Goal: Information Seeking & Learning: Learn about a topic

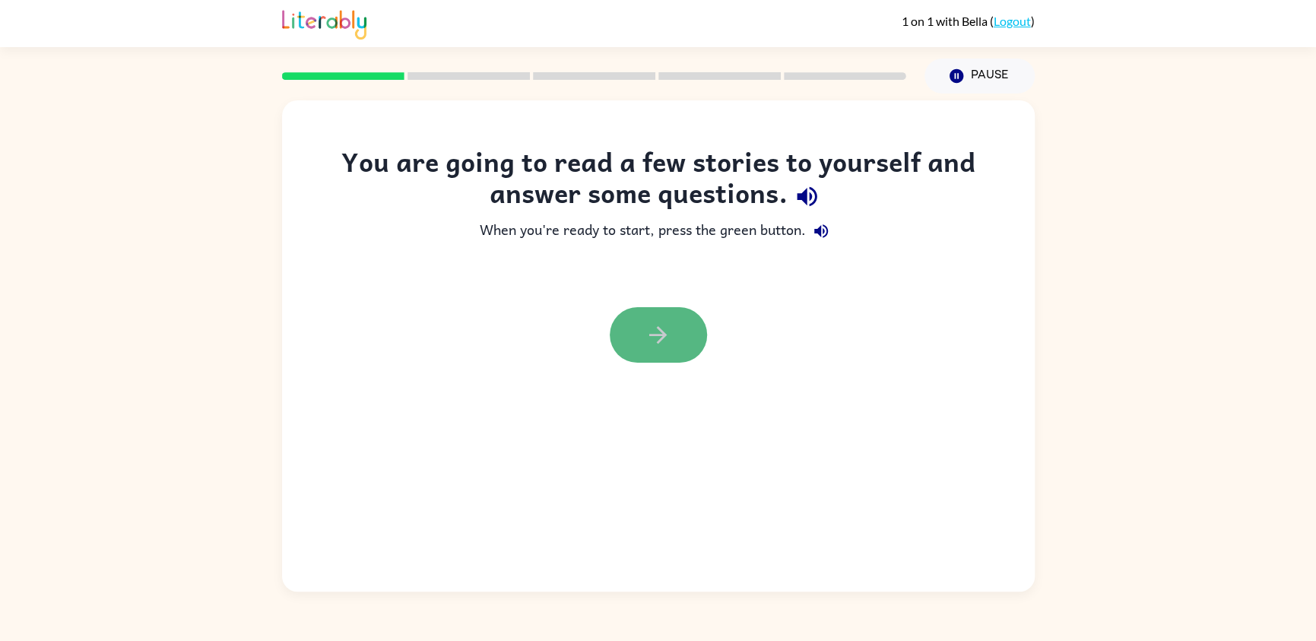
click at [660, 348] on button "button" at bounding box center [658, 335] width 97 height 56
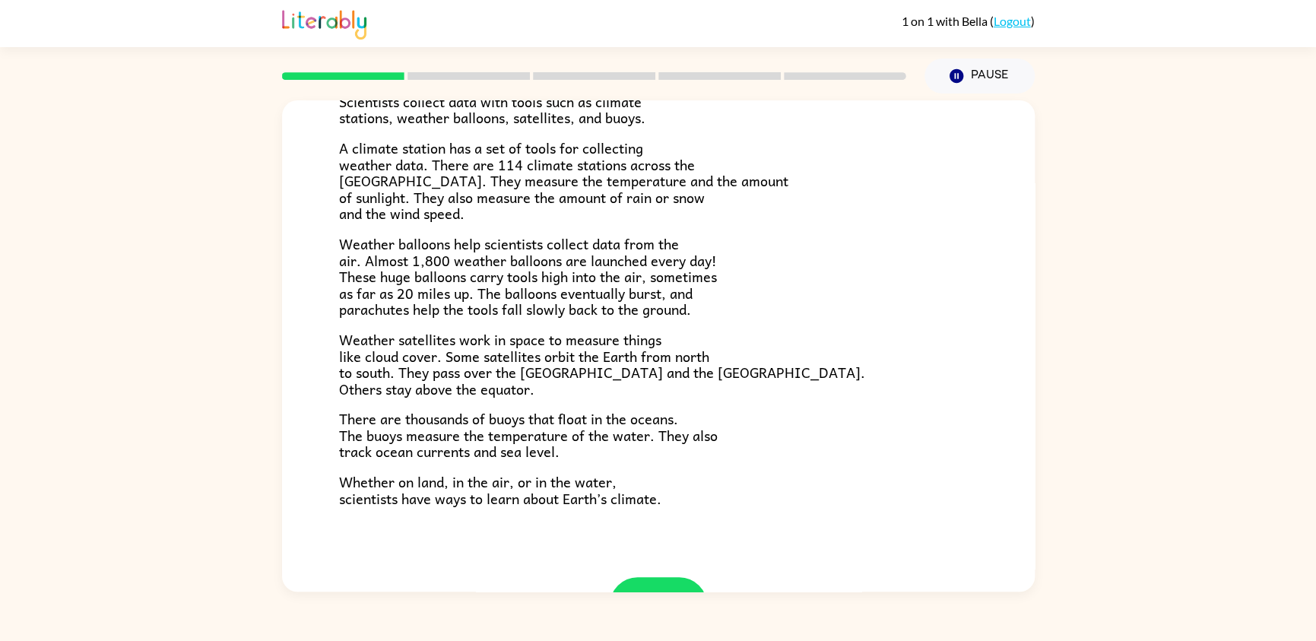
scroll to position [367, 0]
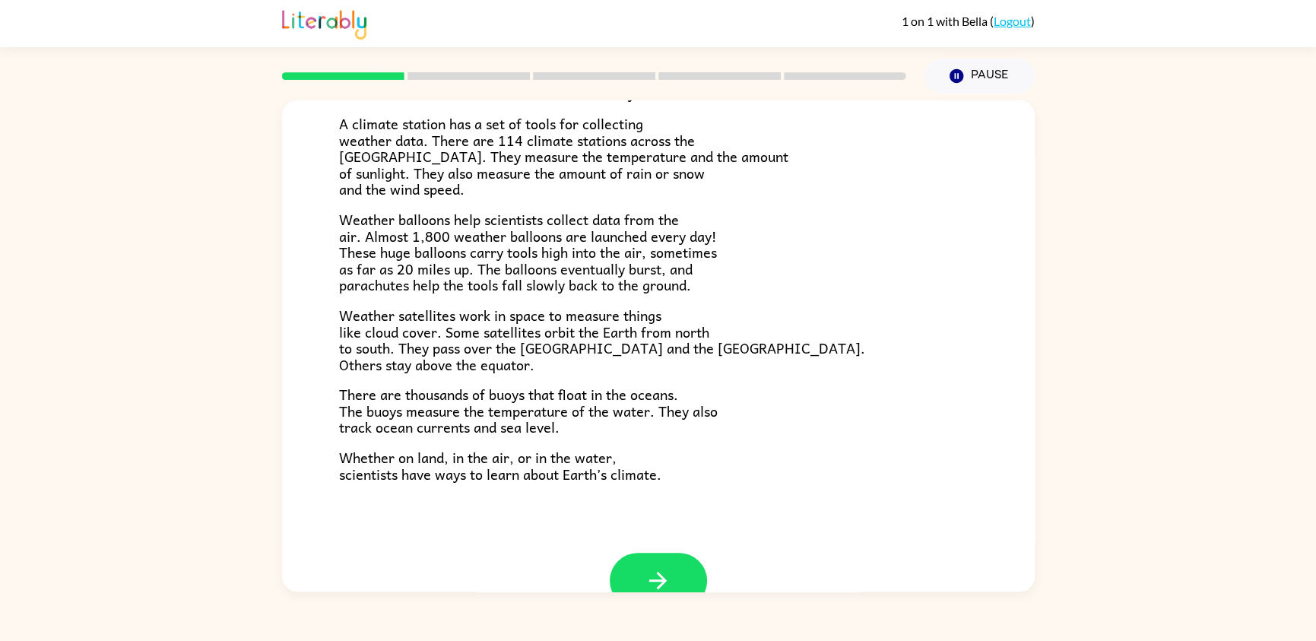
click at [649, 548] on div "Climate Climate is the average of the weather conditions over all four seasons.…" at bounding box center [658, 345] width 753 height 491
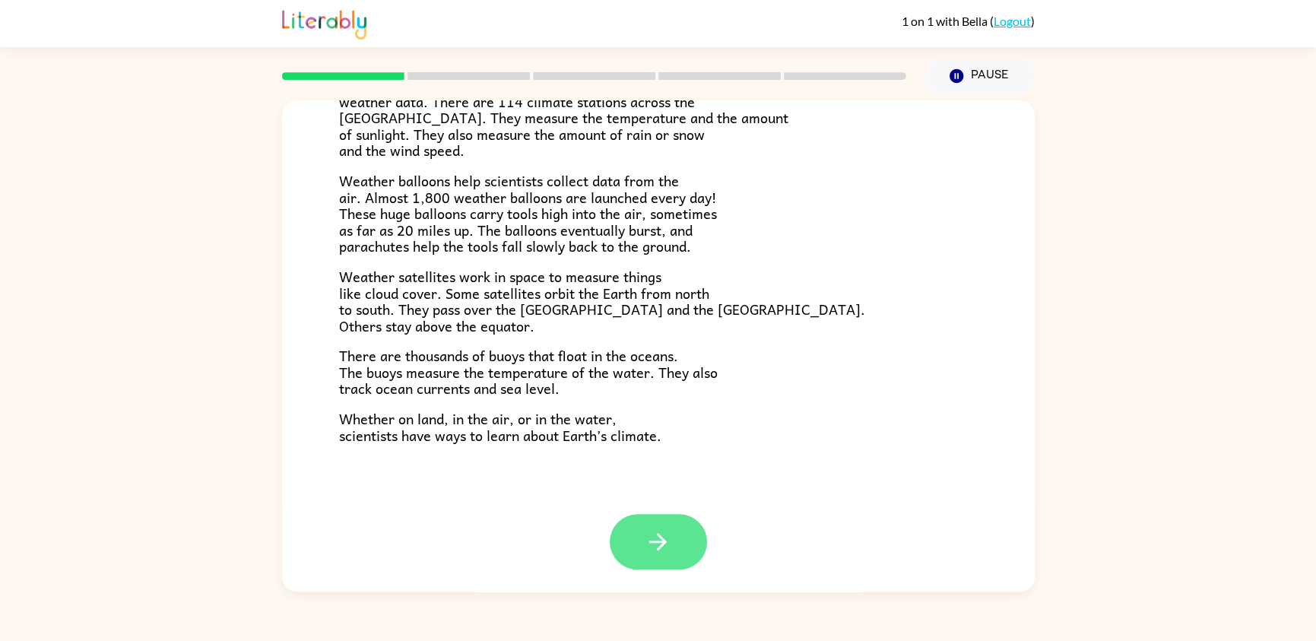
click at [630, 543] on button "button" at bounding box center [658, 542] width 97 height 56
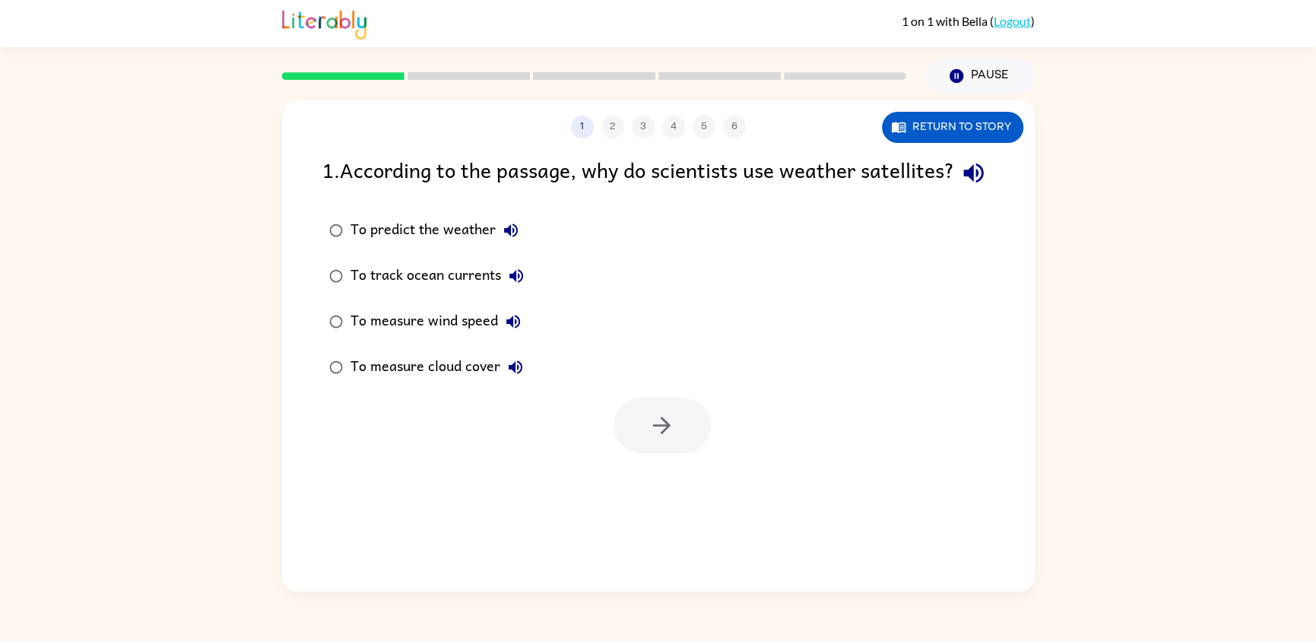
scroll to position [0, 0]
click at [701, 453] on button "button" at bounding box center [662, 426] width 97 height 56
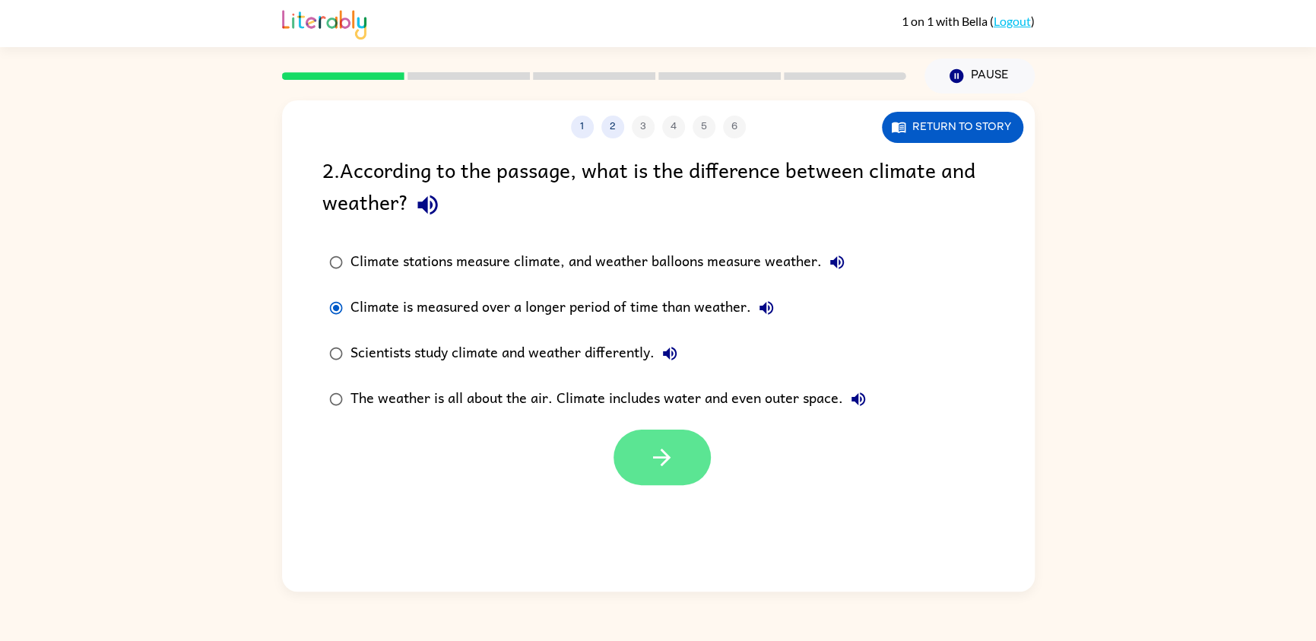
click at [681, 467] on button "button" at bounding box center [662, 458] width 97 height 56
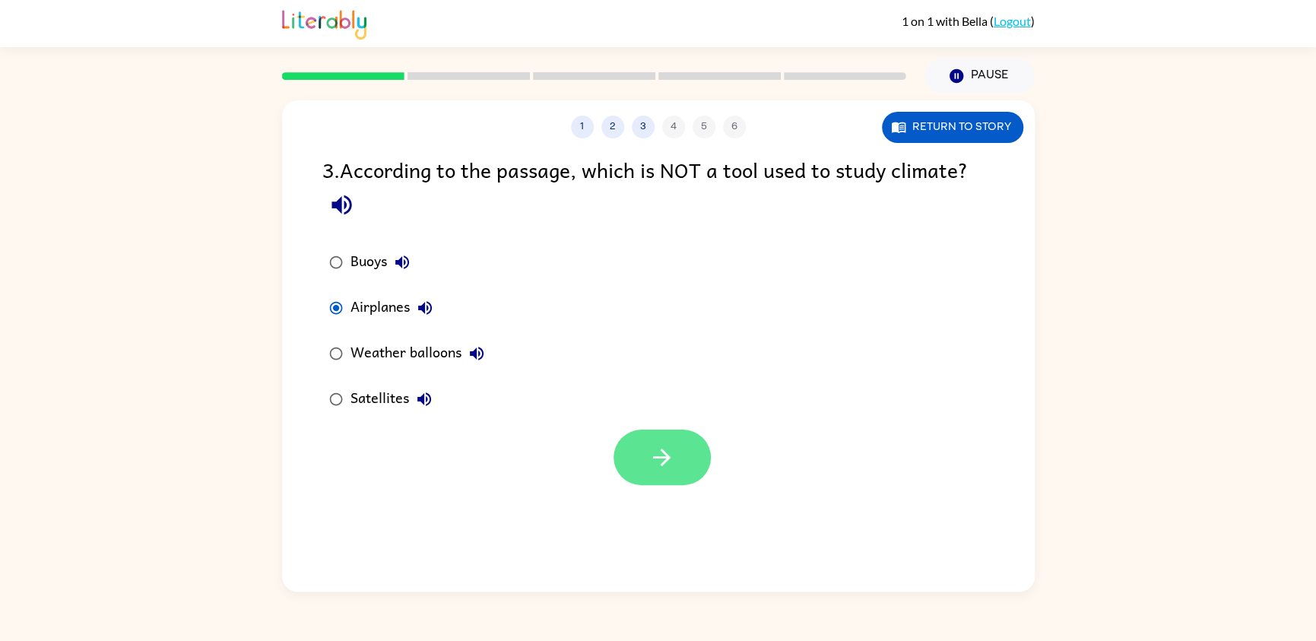
click at [658, 465] on icon "button" at bounding box center [662, 457] width 27 height 27
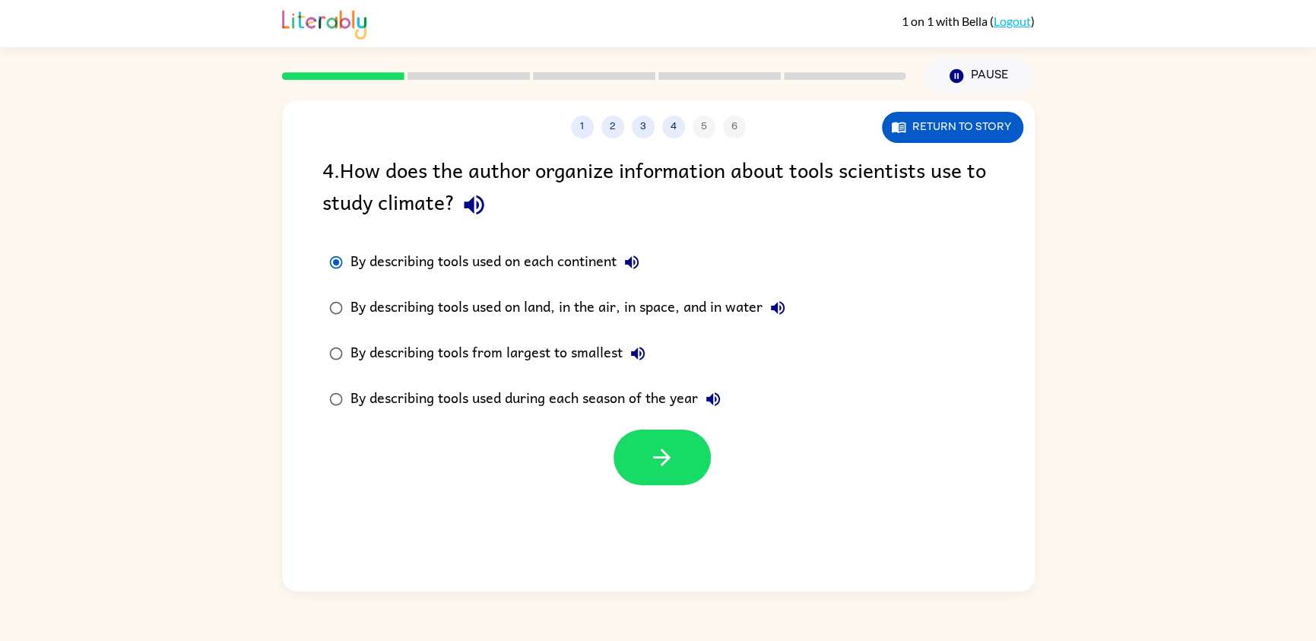
click at [338, 282] on label "By describing tools used on each continent" at bounding box center [557, 263] width 487 height 46
click at [340, 291] on label "By describing tools used on land, in the air, in space, and in water" at bounding box center [557, 308] width 487 height 46
click at [676, 466] on button "button" at bounding box center [662, 458] width 97 height 56
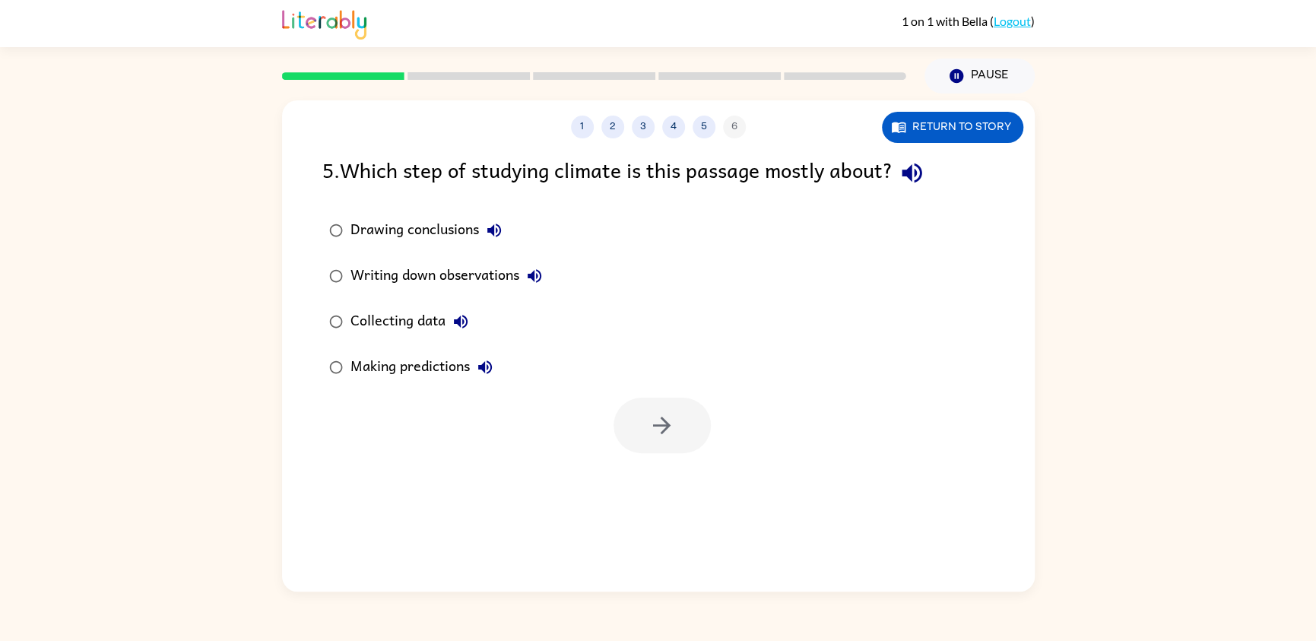
drag, startPoint x: 309, startPoint y: 327, endPoint x: 317, endPoint y: 325, distance: 8.7
click at [317, 325] on div "5 . Which step of studying climate is this passage mostly about? Drawing conclu…" at bounding box center [658, 304] width 753 height 300
click at [653, 442] on button "button" at bounding box center [662, 426] width 97 height 56
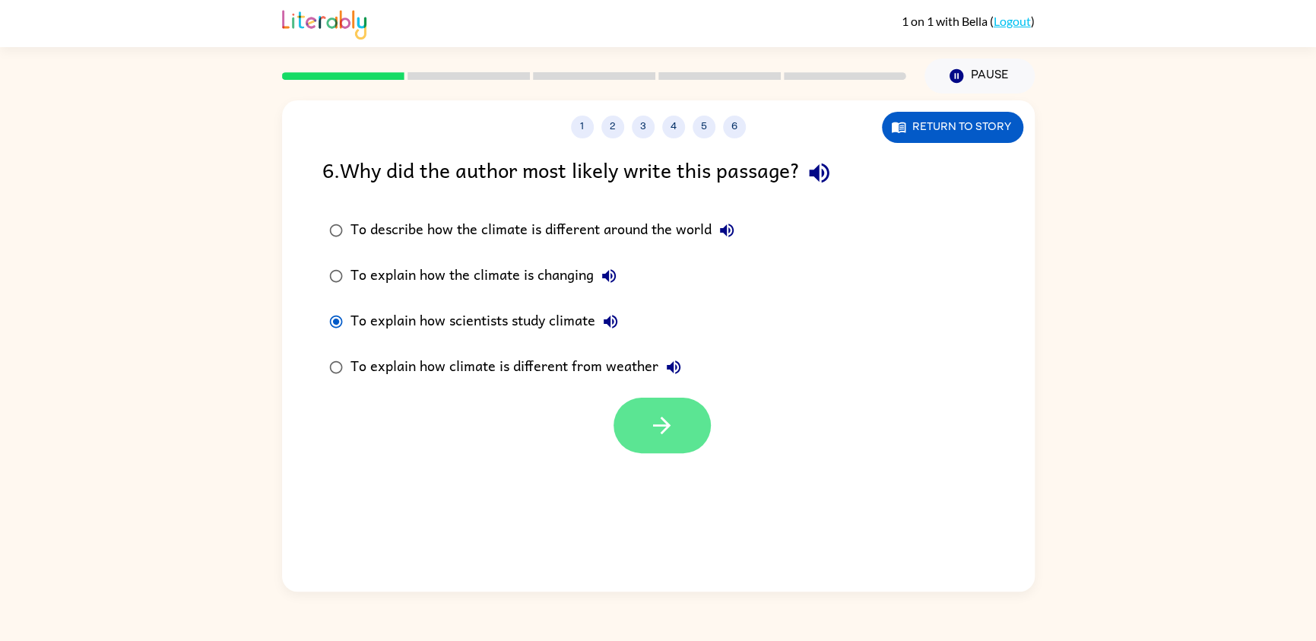
click at [650, 426] on icon "button" at bounding box center [662, 425] width 27 height 27
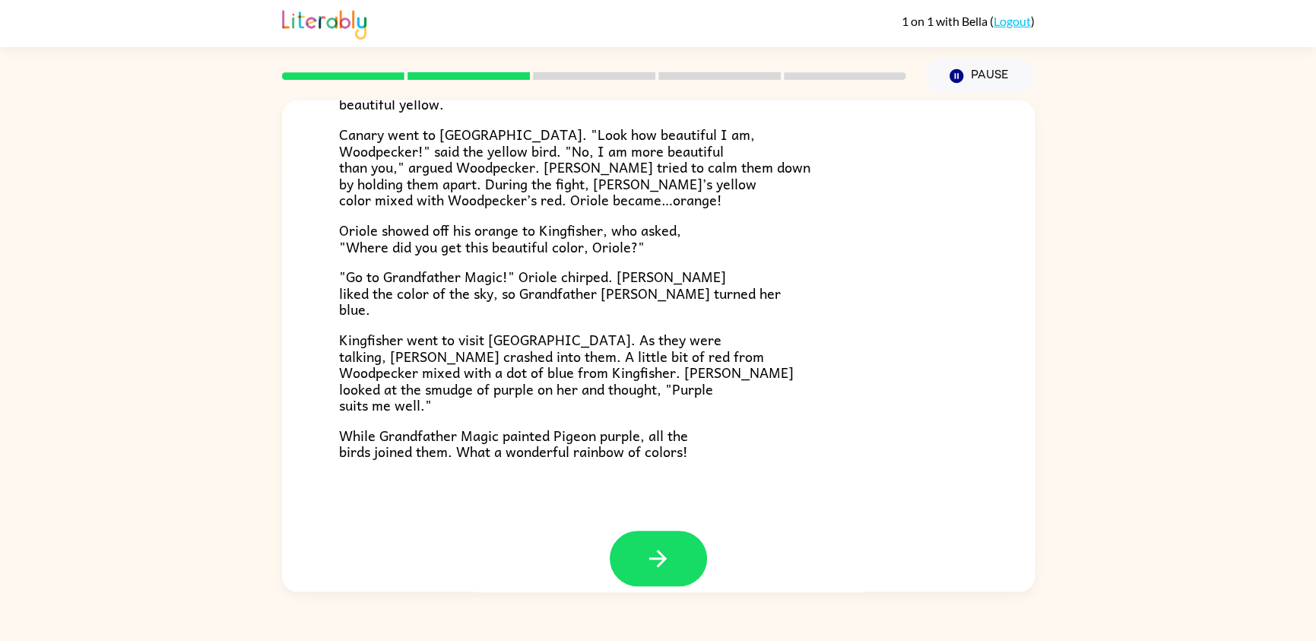
scroll to position [335, 0]
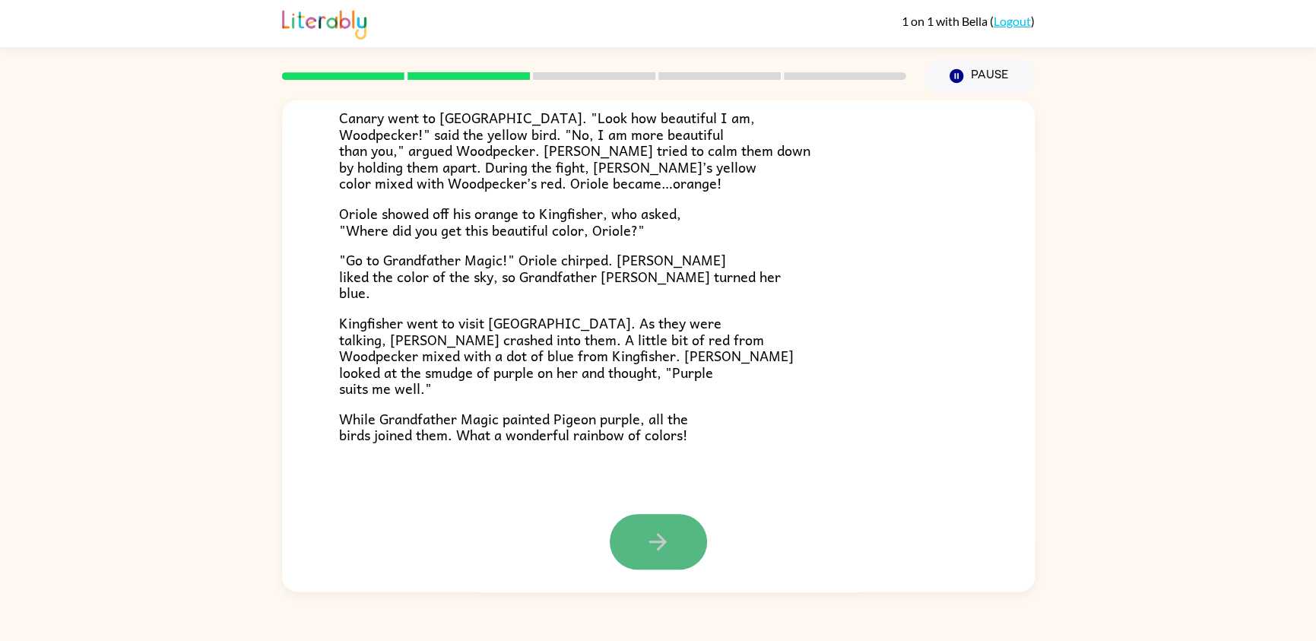
click at [674, 542] on button "button" at bounding box center [658, 542] width 97 height 56
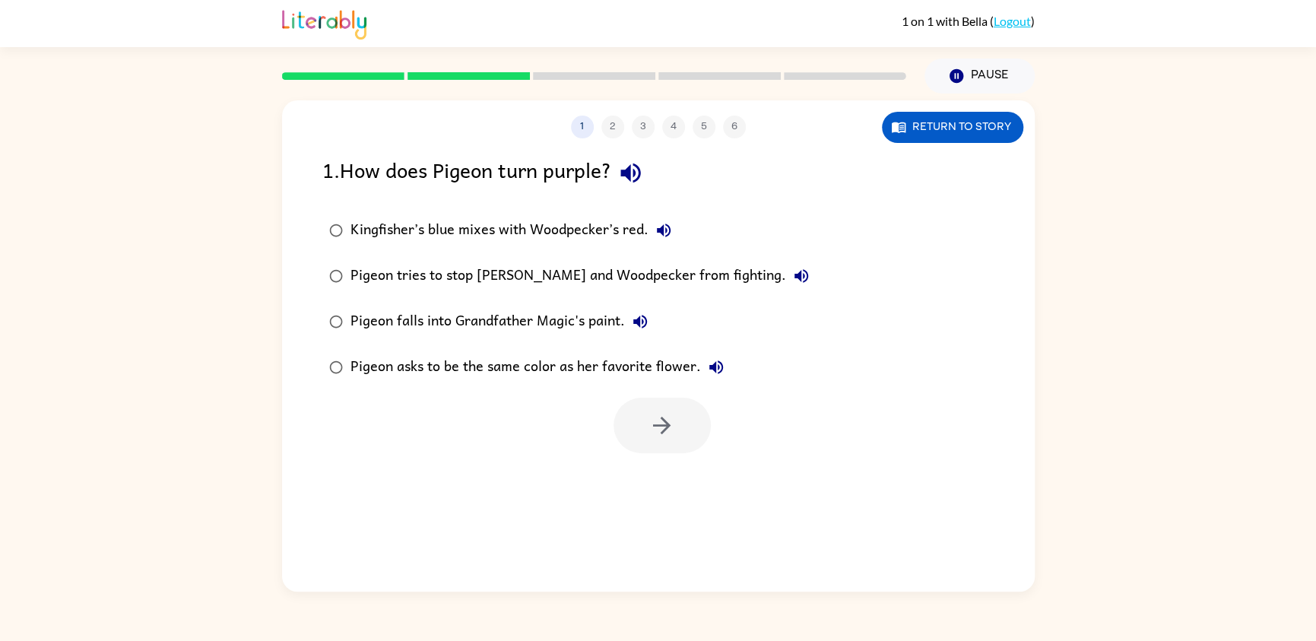
click at [351, 230] on div "Kingfisher’s blue mixes with Woodpecker’s red." at bounding box center [515, 230] width 329 height 30
click at [680, 424] on button "button" at bounding box center [662, 426] width 97 height 56
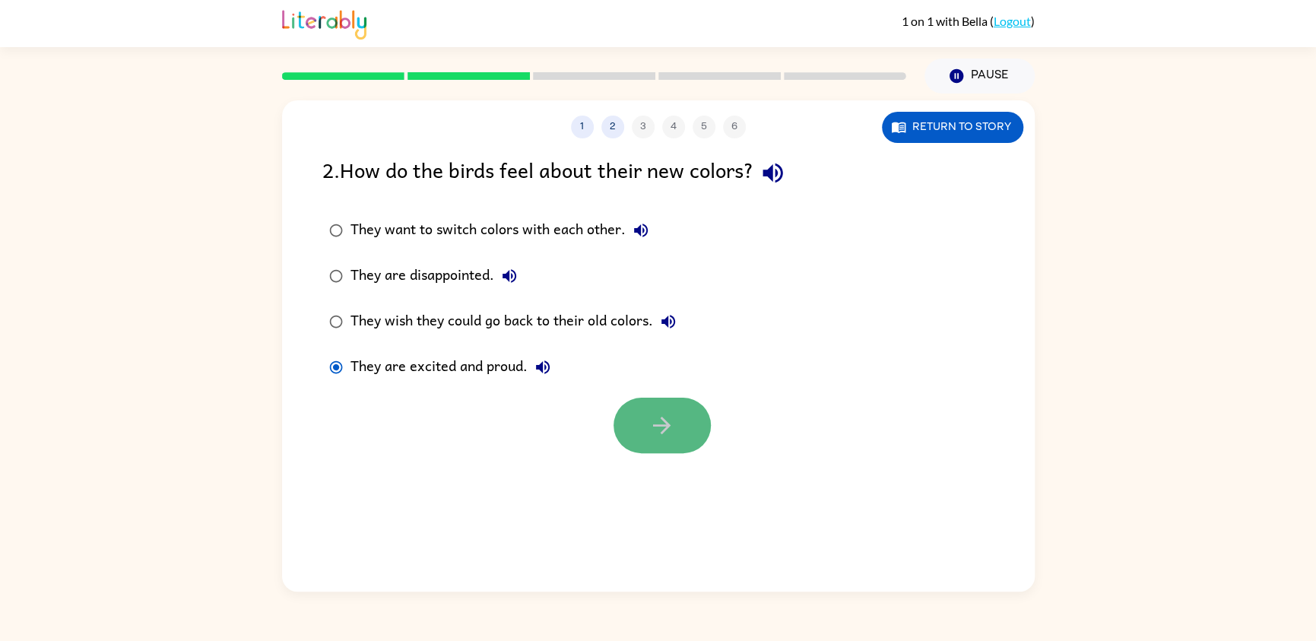
click at [638, 404] on button "button" at bounding box center [662, 426] width 97 height 56
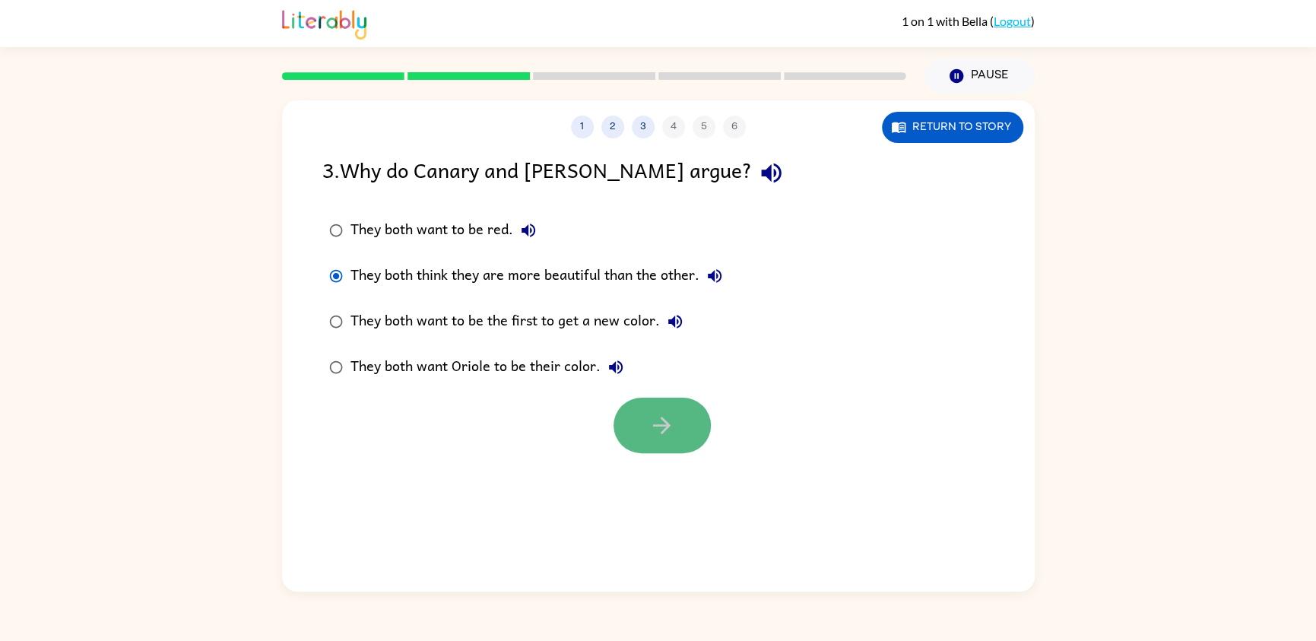
click at [627, 432] on button "button" at bounding box center [662, 426] width 97 height 56
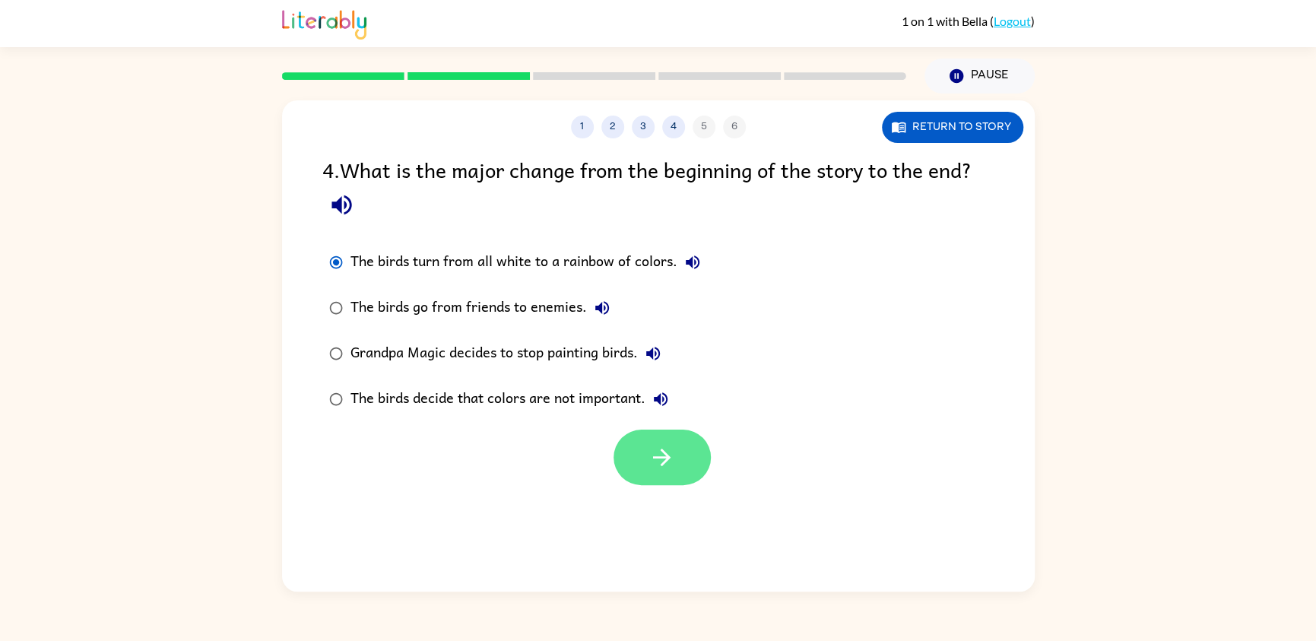
click at [669, 460] on icon "button" at bounding box center [662, 457] width 27 height 27
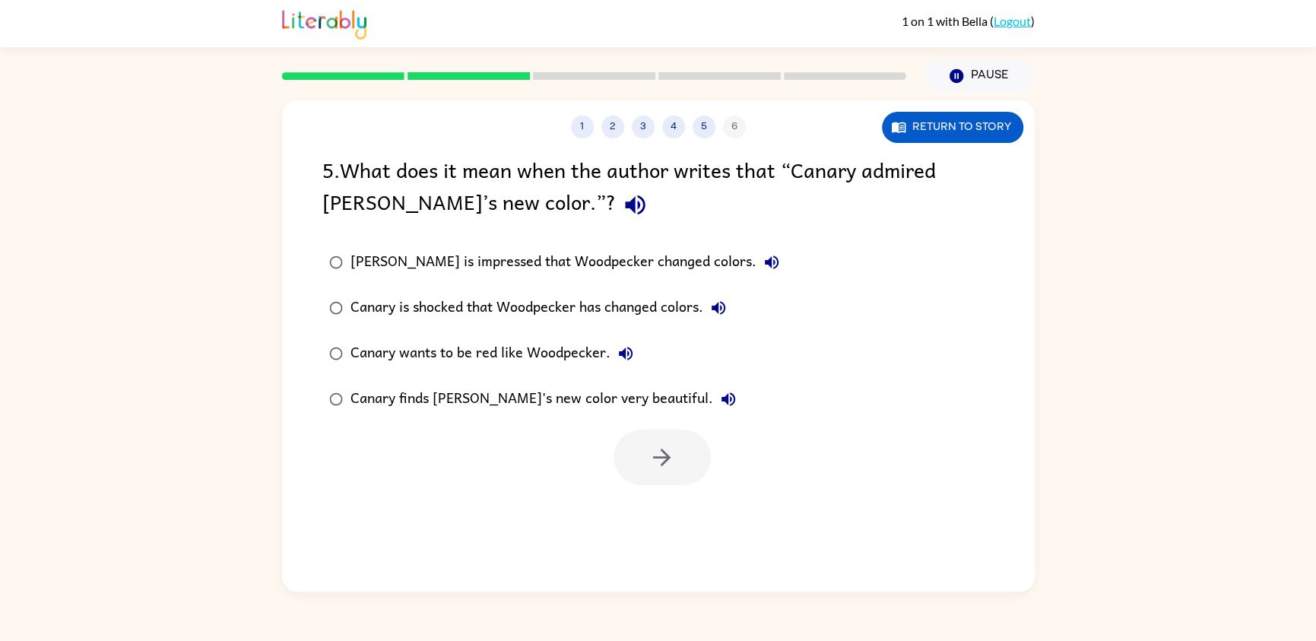
click at [300, 246] on div "5 . What does it mean when the author writes that “Canary admired [PERSON_NAME]…" at bounding box center [658, 320] width 753 height 332
click at [663, 453] on icon "button" at bounding box center [662, 457] width 27 height 27
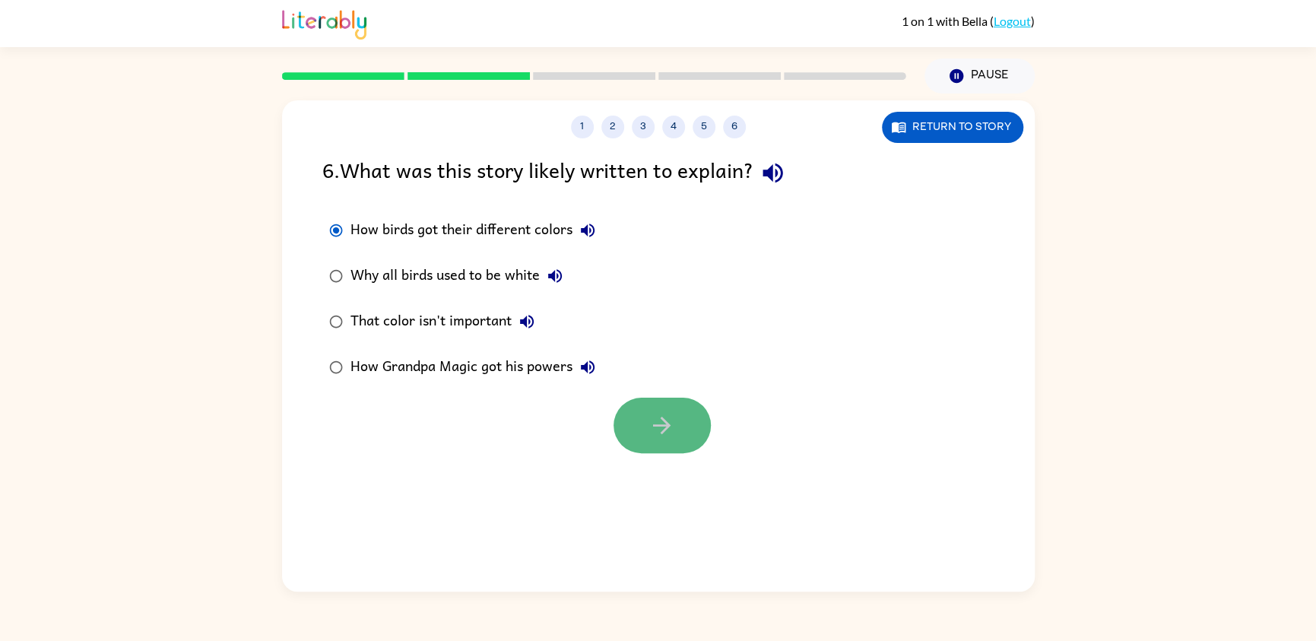
click at [653, 420] on icon "button" at bounding box center [662, 425] width 27 height 27
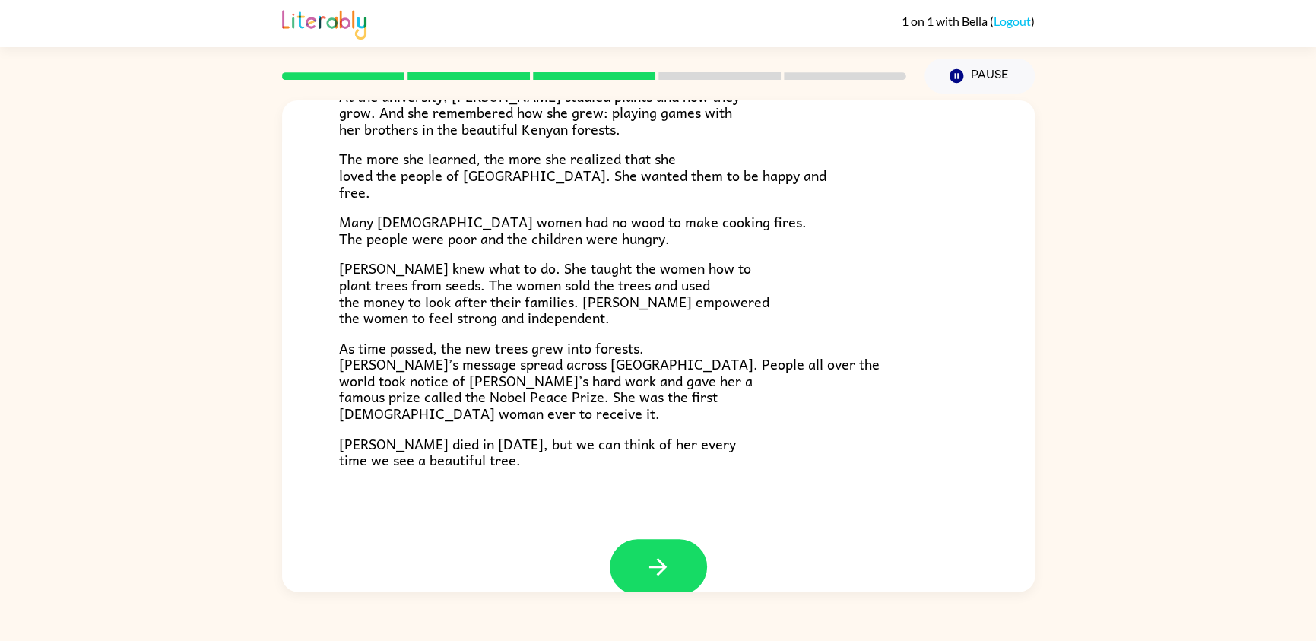
scroll to position [370, 0]
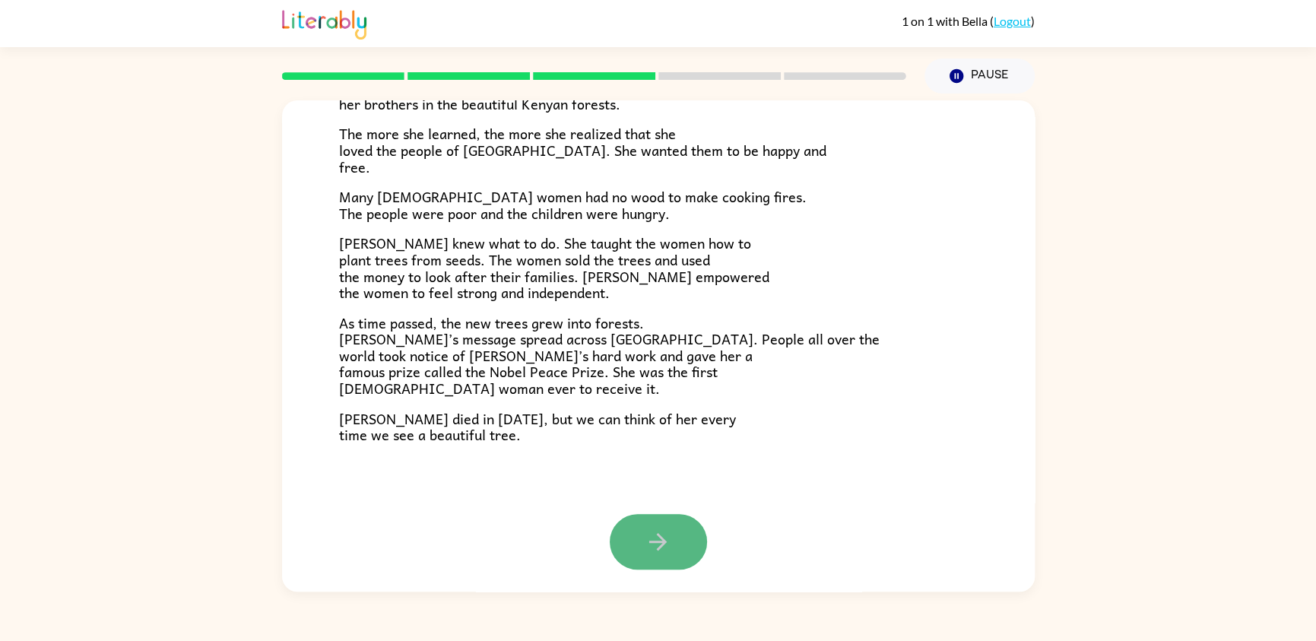
click at [651, 514] on button "button" at bounding box center [658, 542] width 97 height 56
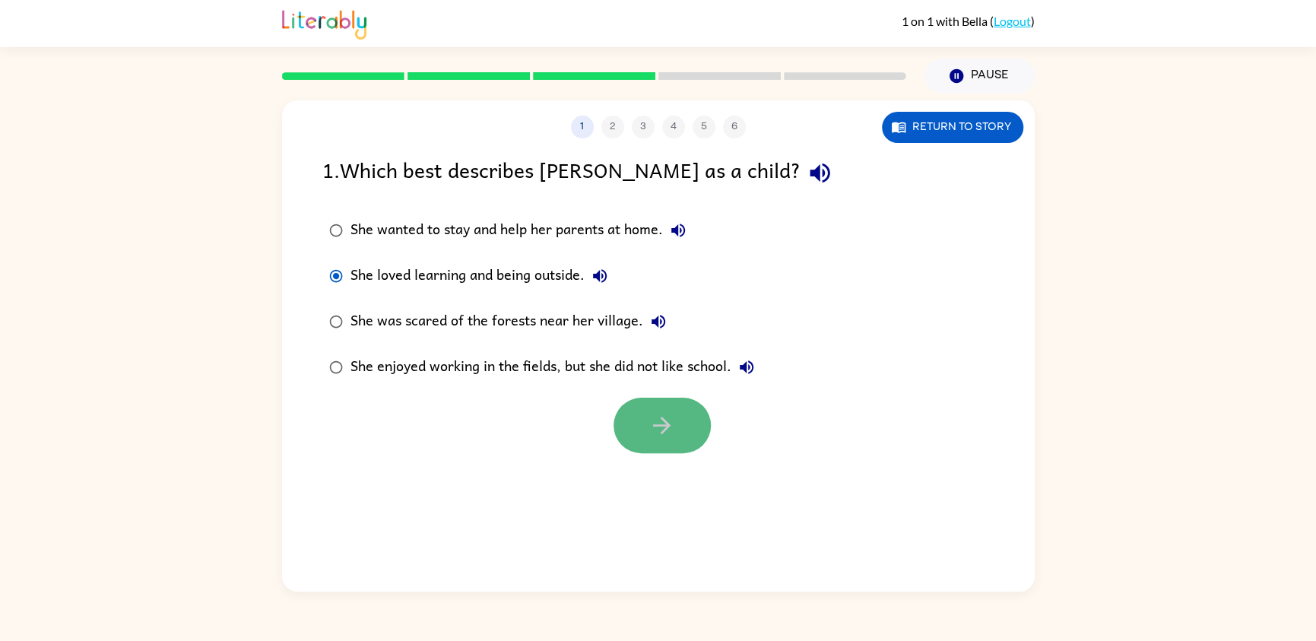
click at [643, 429] on button "button" at bounding box center [662, 426] width 97 height 56
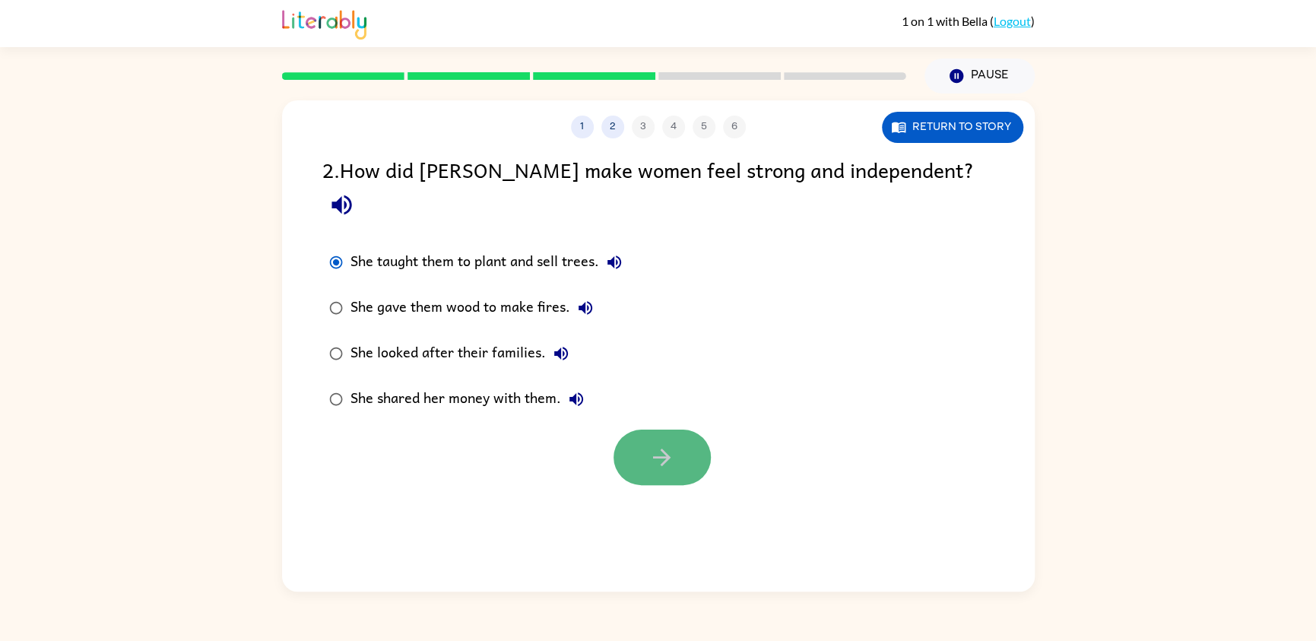
click at [664, 430] on button "button" at bounding box center [662, 458] width 97 height 56
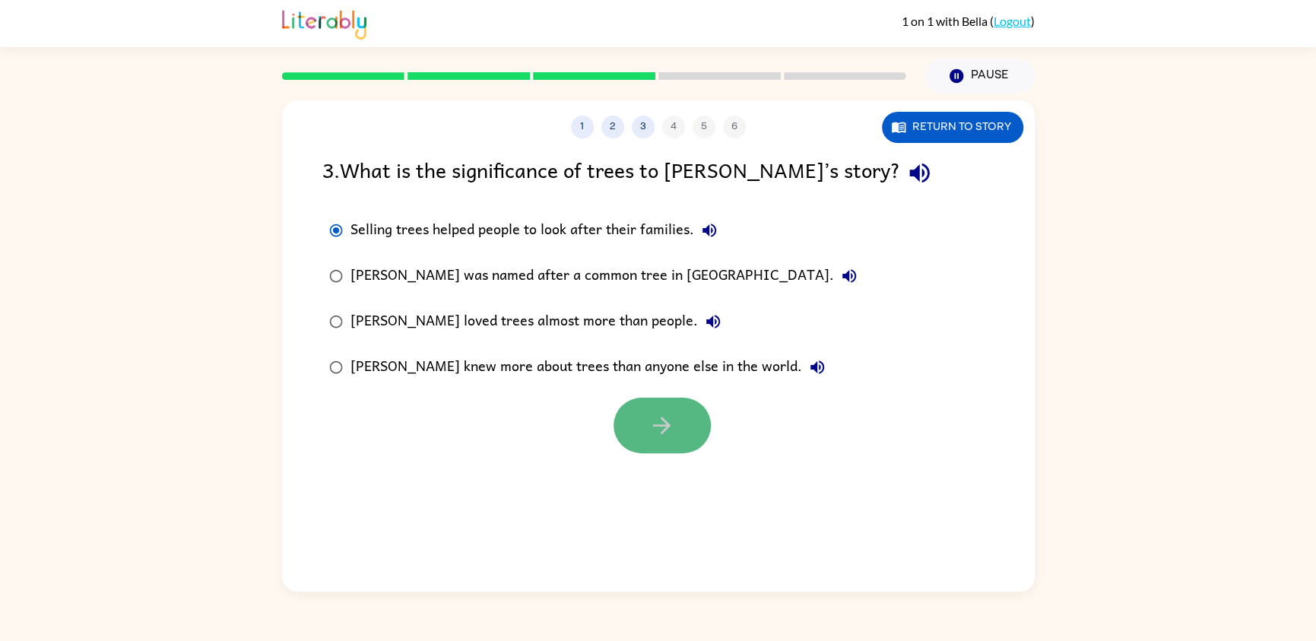
click at [643, 422] on button "button" at bounding box center [662, 426] width 97 height 56
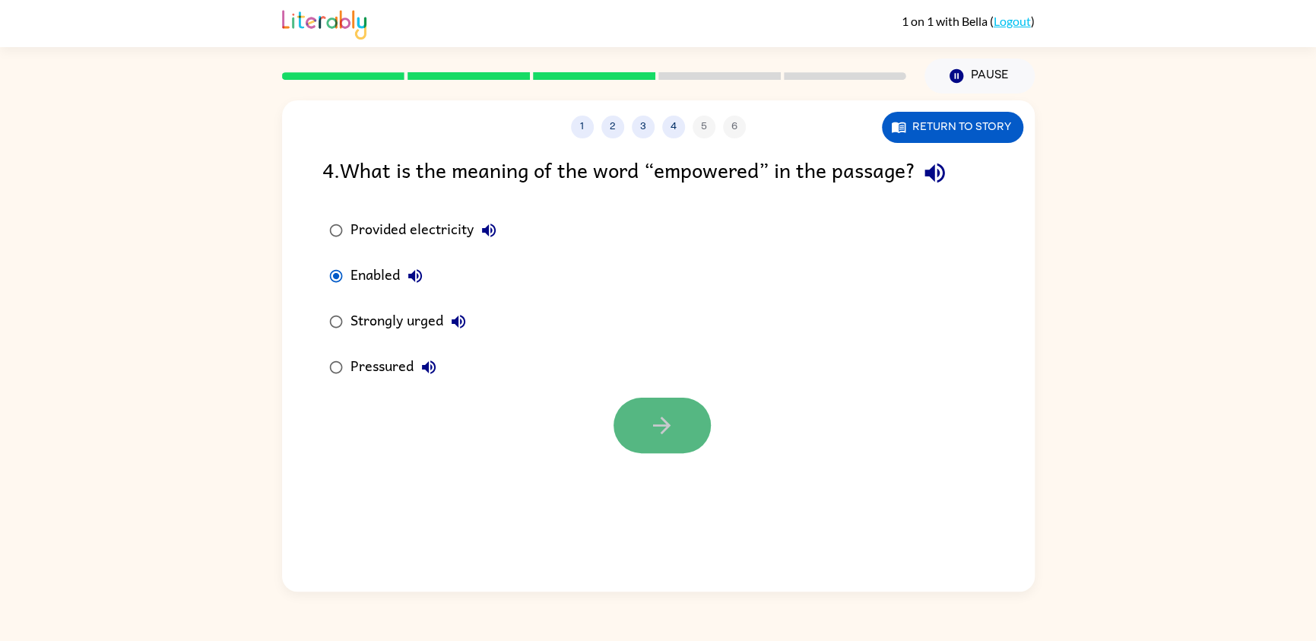
click at [652, 421] on icon "button" at bounding box center [662, 425] width 27 height 27
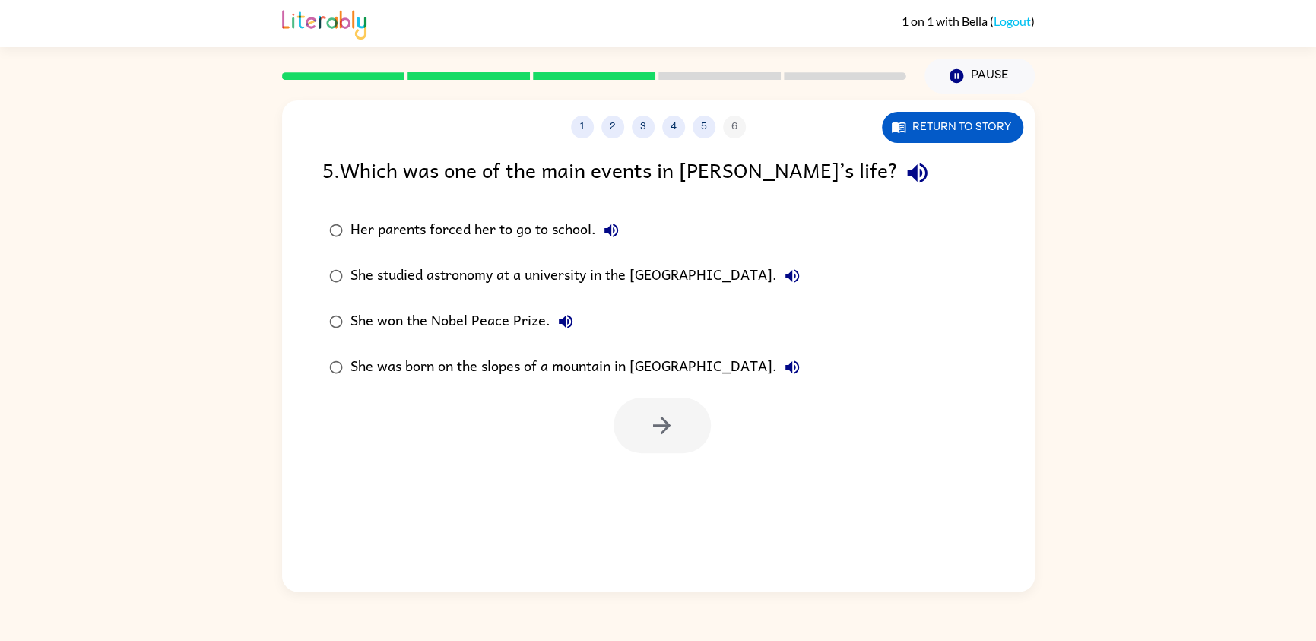
click at [352, 315] on div "She won the Nobel Peace Prize." at bounding box center [466, 321] width 230 height 30
click at [662, 439] on button "button" at bounding box center [662, 426] width 97 height 56
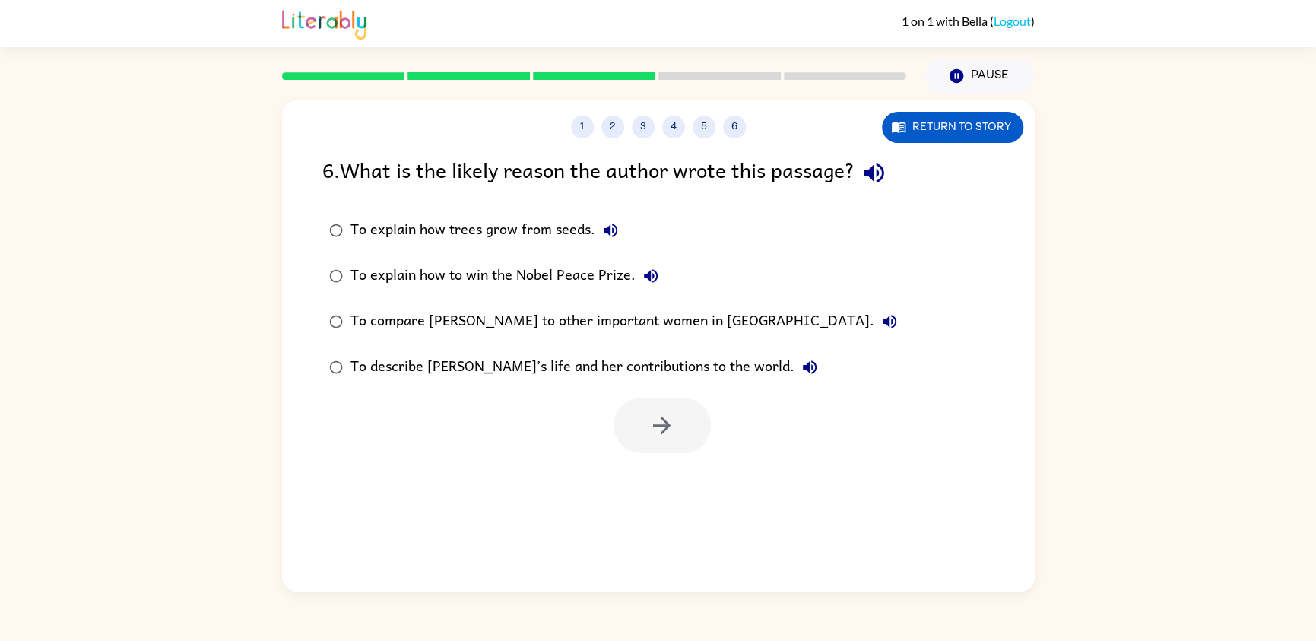
drag, startPoint x: 639, startPoint y: 411, endPoint x: 627, endPoint y: 390, distance: 23.5
click at [639, 411] on div at bounding box center [662, 426] width 97 height 56
click at [652, 410] on button "button" at bounding box center [662, 426] width 97 height 56
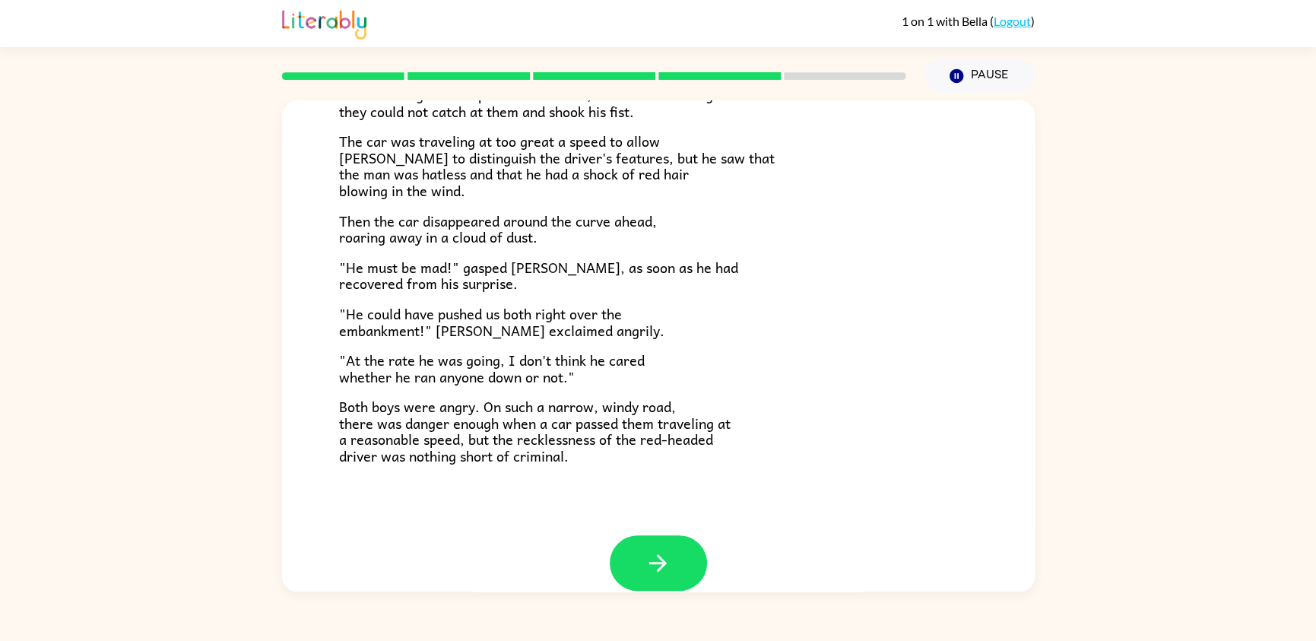
scroll to position [365, 0]
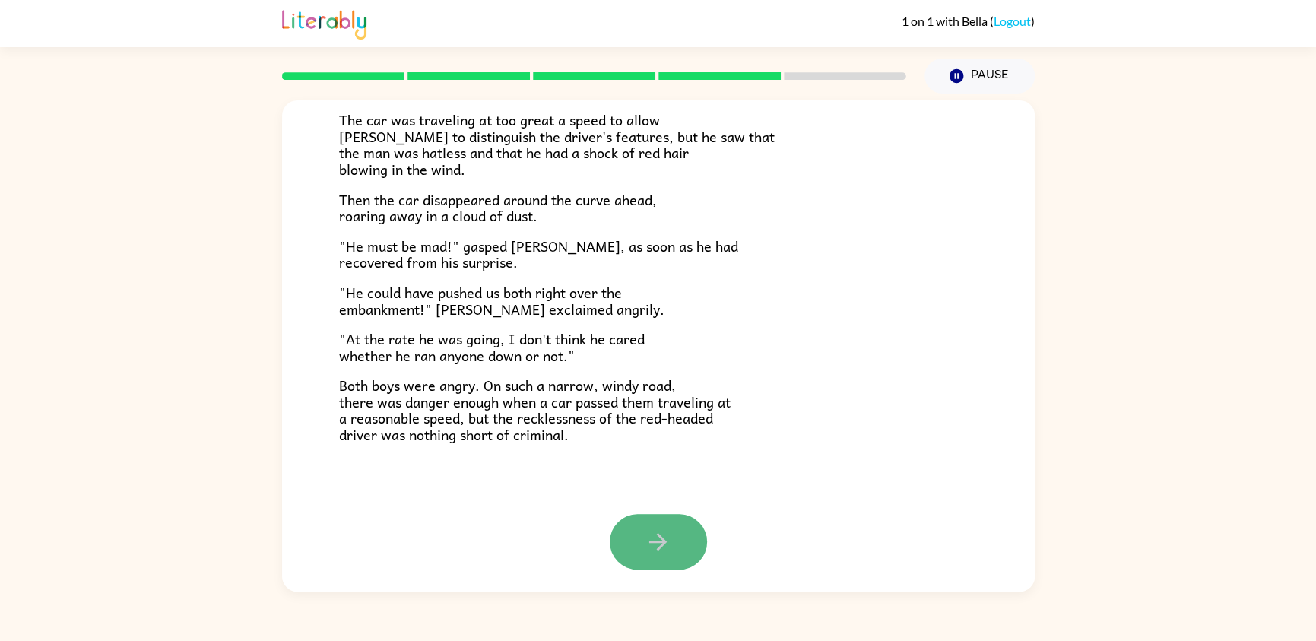
click at [657, 538] on icon "button" at bounding box center [658, 541] width 17 height 17
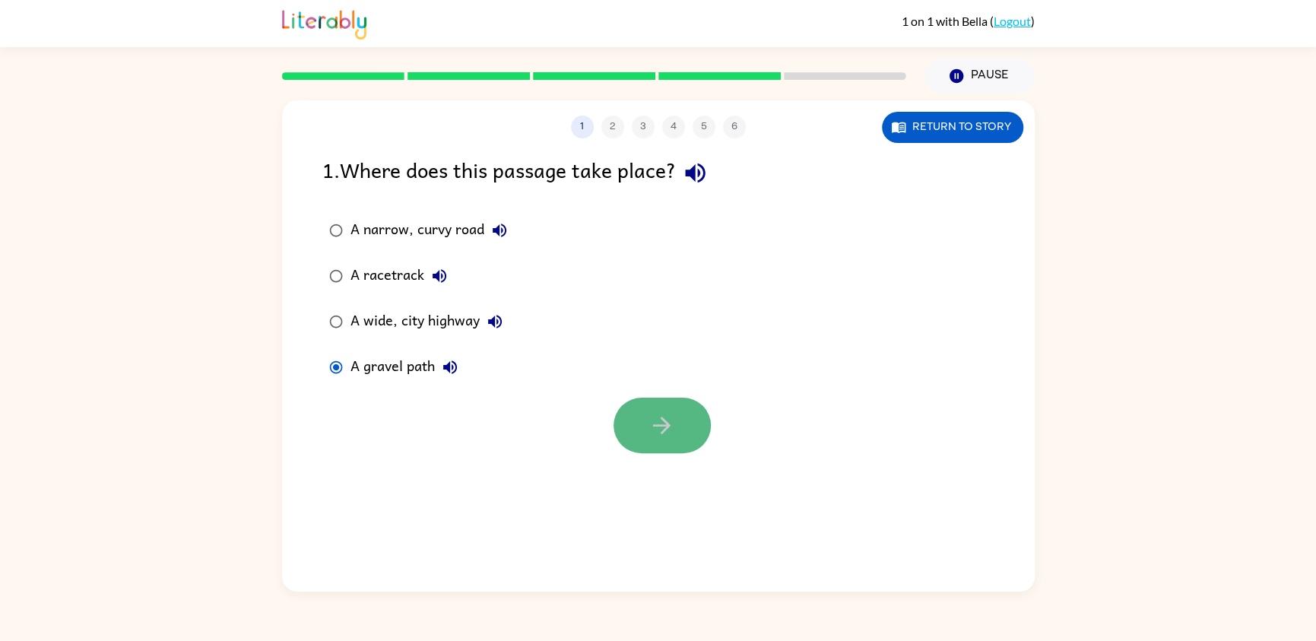
click at [674, 427] on icon "button" at bounding box center [662, 425] width 27 height 27
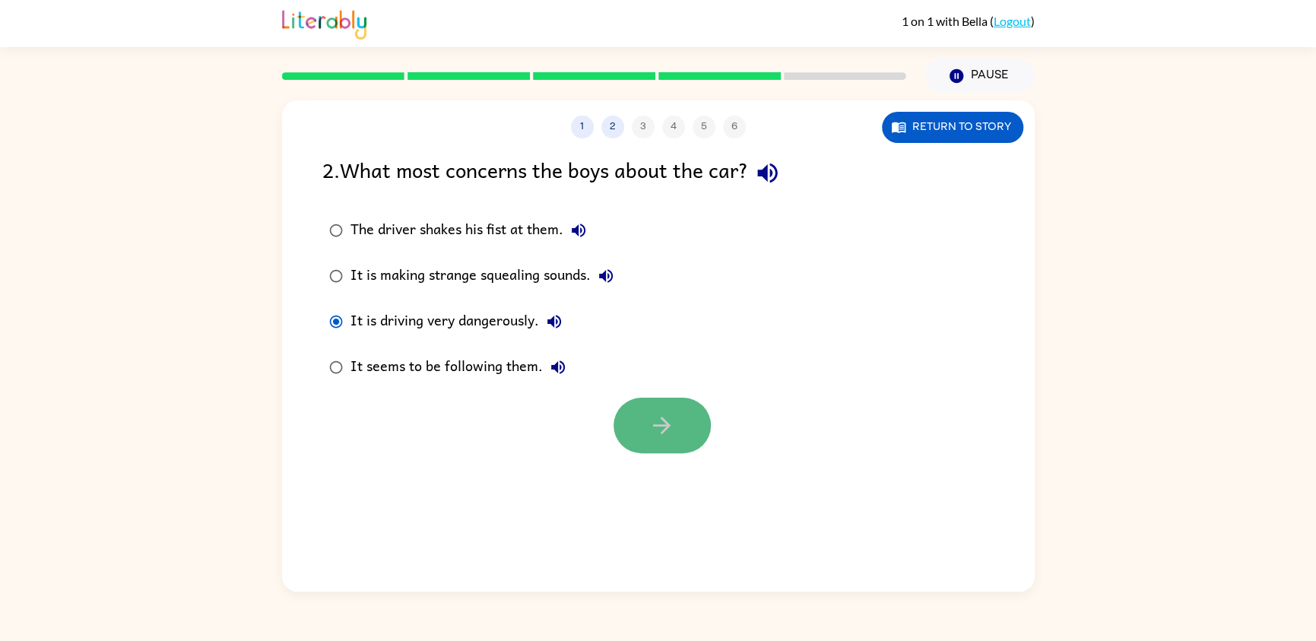
click at [657, 437] on icon "button" at bounding box center [662, 425] width 27 height 27
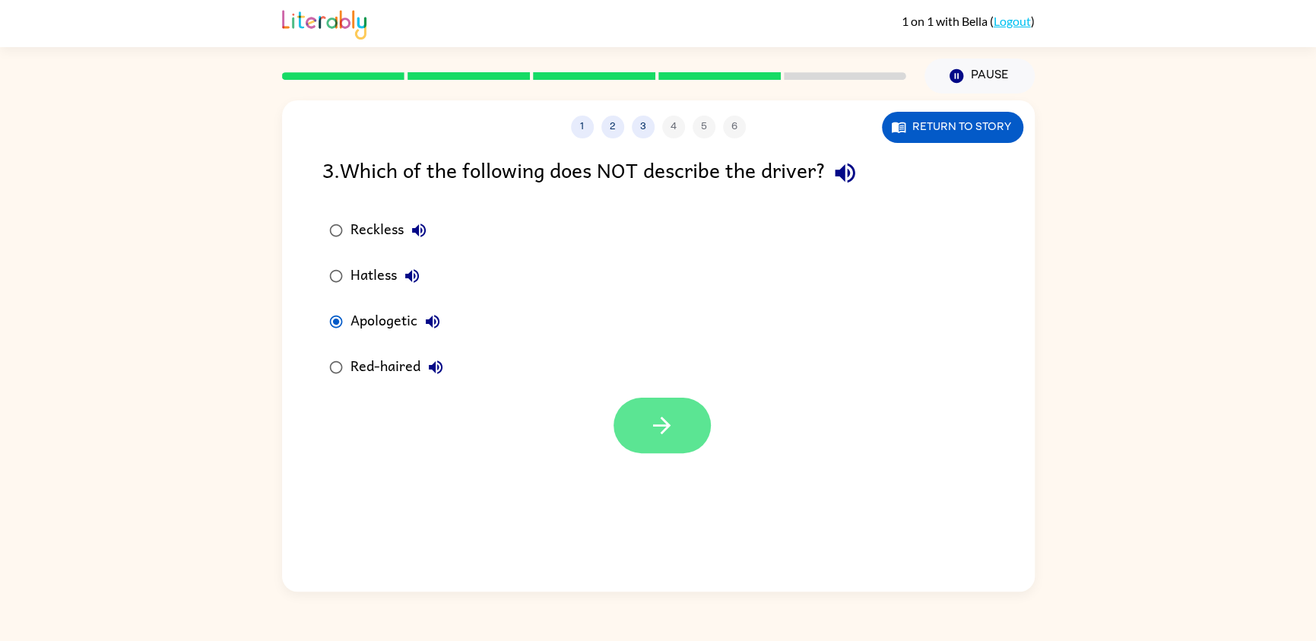
click at [644, 439] on button "button" at bounding box center [662, 426] width 97 height 56
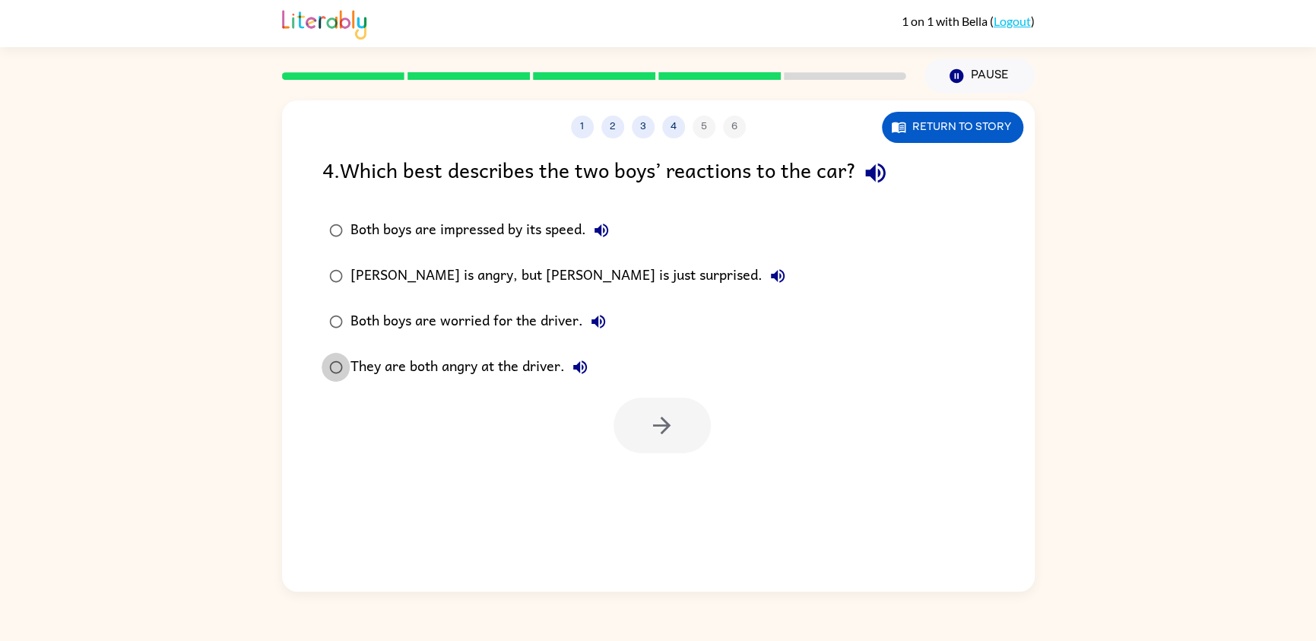
click at [357, 367] on label "They are both angry at the driver." at bounding box center [557, 368] width 487 height 46
click at [710, 442] on div at bounding box center [662, 426] width 97 height 56
click at [700, 440] on button "button" at bounding box center [662, 426] width 97 height 56
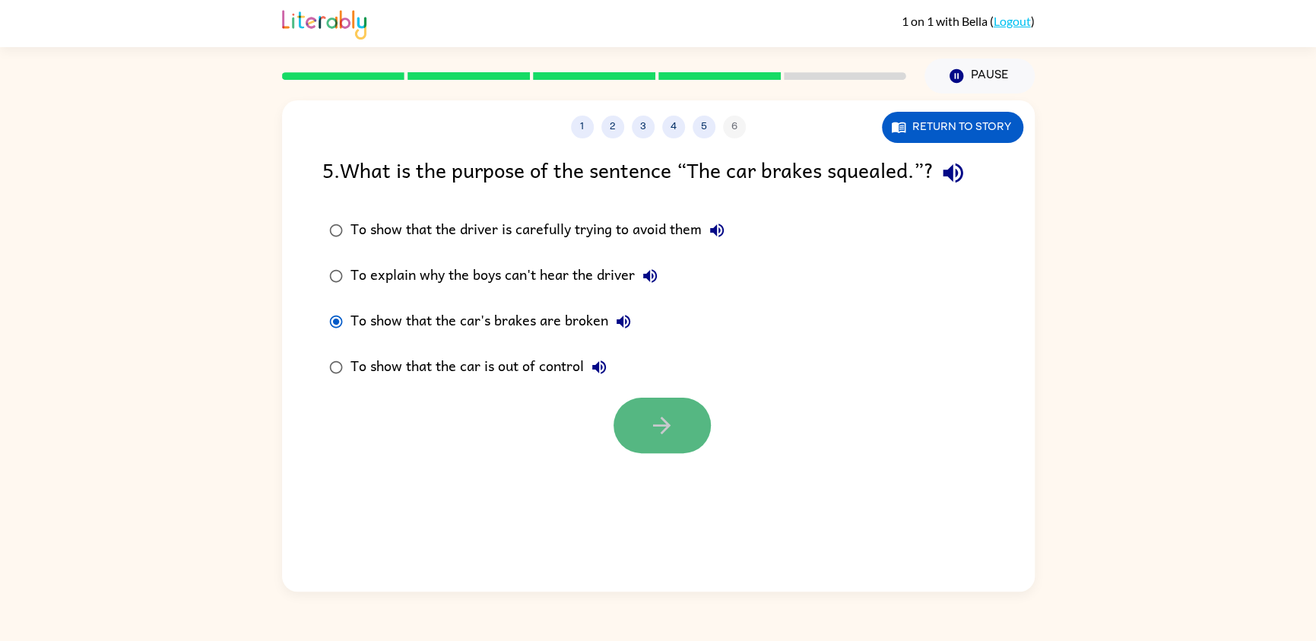
click at [642, 410] on button "button" at bounding box center [662, 426] width 97 height 56
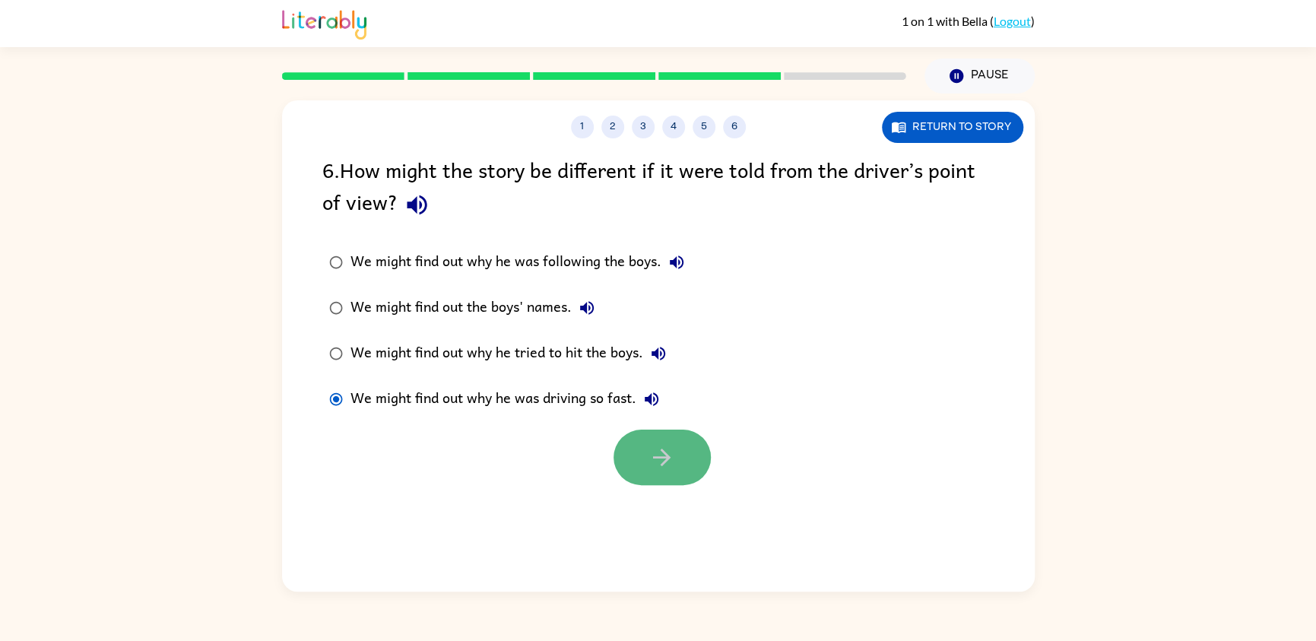
click at [692, 460] on button "button" at bounding box center [662, 458] width 97 height 56
